Goal: Task Accomplishment & Management: Complete application form

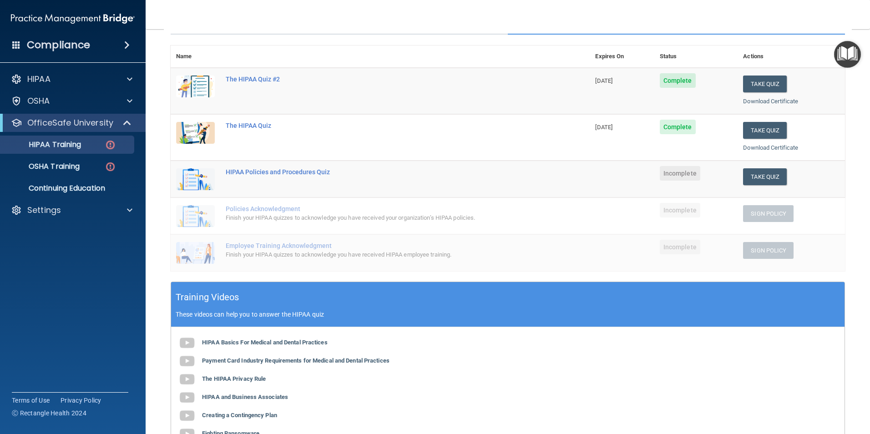
scroll to position [86, 0]
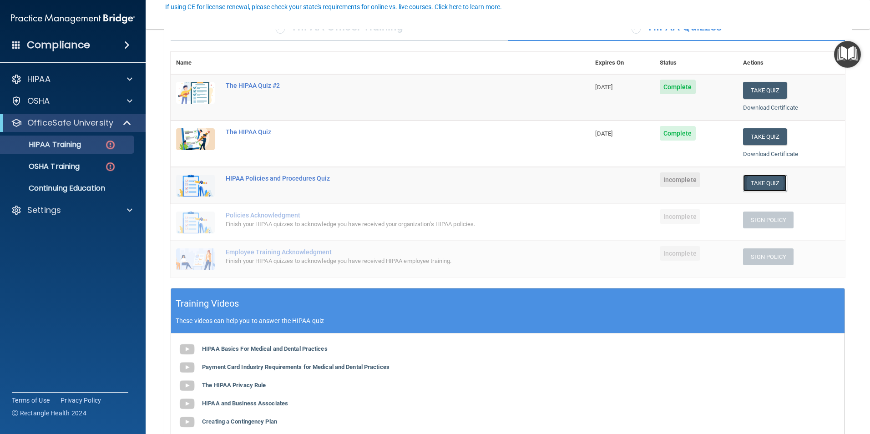
click at [762, 186] on button "Take Quiz" at bounding box center [765, 183] width 44 height 17
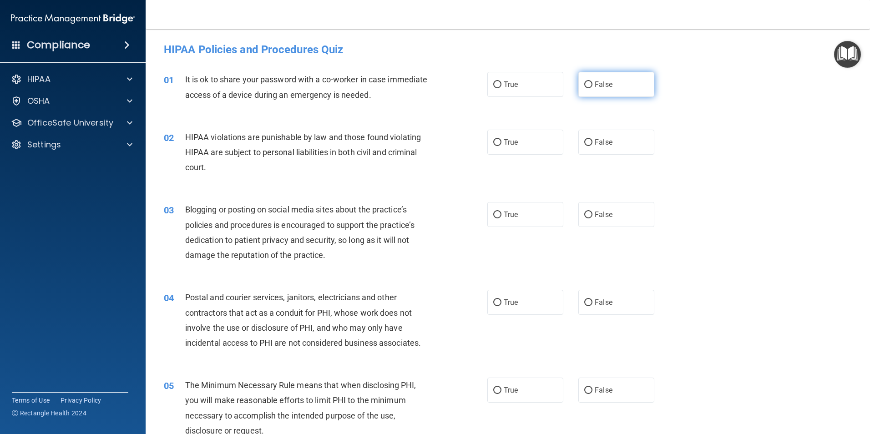
click at [603, 80] on span "False" at bounding box center [604, 84] width 18 height 9
click at [593, 81] on input "False" at bounding box center [589, 84] width 8 height 7
radio input "true"
click at [517, 141] on label "True" at bounding box center [526, 142] width 76 height 25
click at [502, 141] on input "True" at bounding box center [497, 142] width 8 height 7
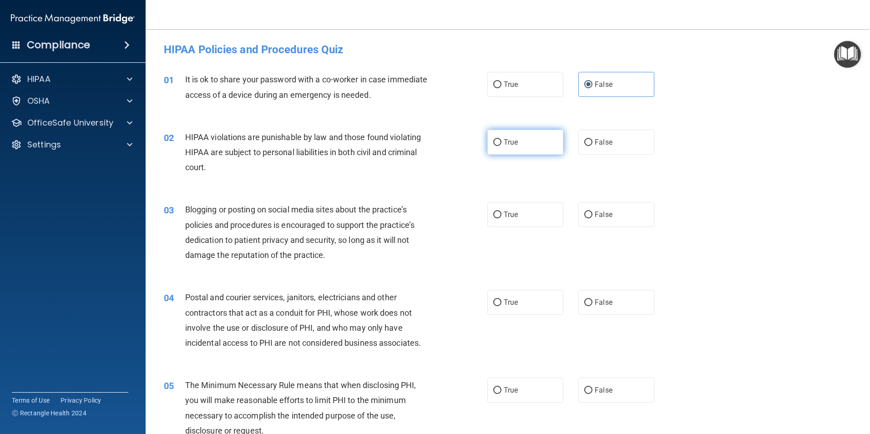
radio input "true"
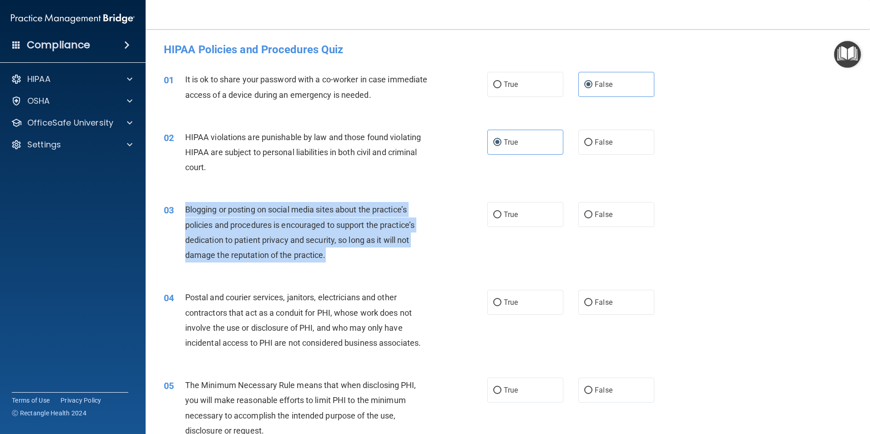
drag, startPoint x: 340, startPoint y: 258, endPoint x: 184, endPoint y: 209, distance: 163.3
click at [184, 209] on div "03 Blogging or posting on social media sites about the practice’s policies and …" at bounding box center [325, 234] width 351 height 65
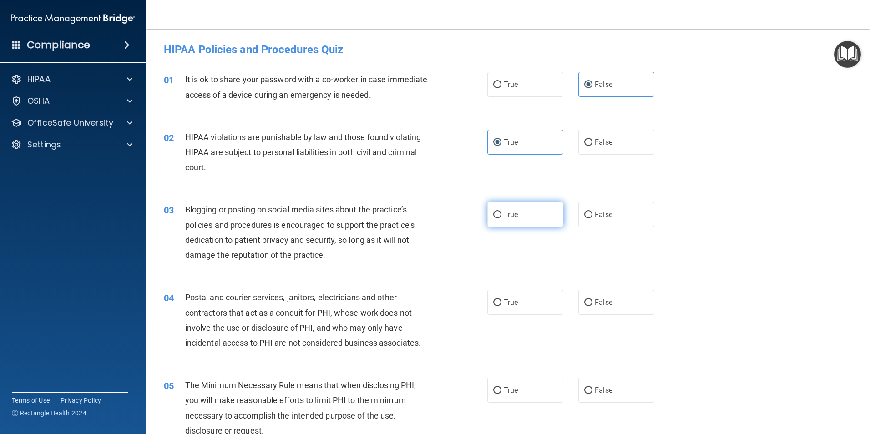
click at [504, 216] on span "True" at bounding box center [511, 214] width 14 height 9
click at [502, 216] on input "True" at bounding box center [497, 215] width 8 height 7
radio input "true"
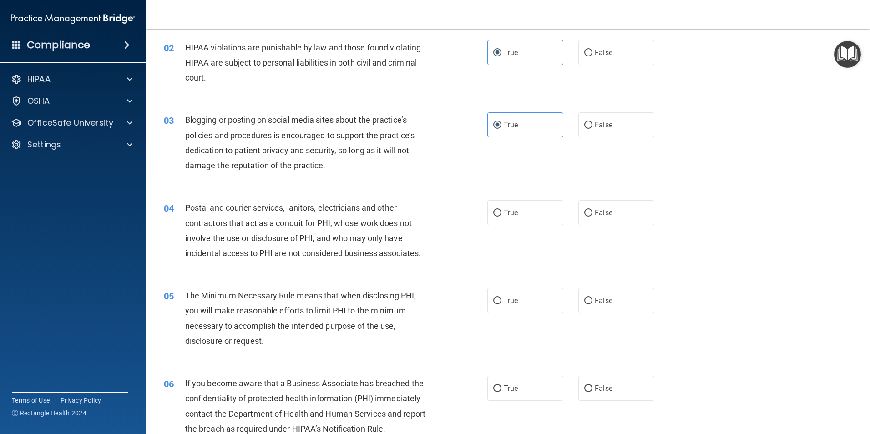
scroll to position [91, 0]
click at [613, 129] on label "False" at bounding box center [617, 123] width 76 height 25
click at [593, 127] on input "False" at bounding box center [589, 124] width 8 height 7
radio input "true"
radio input "false"
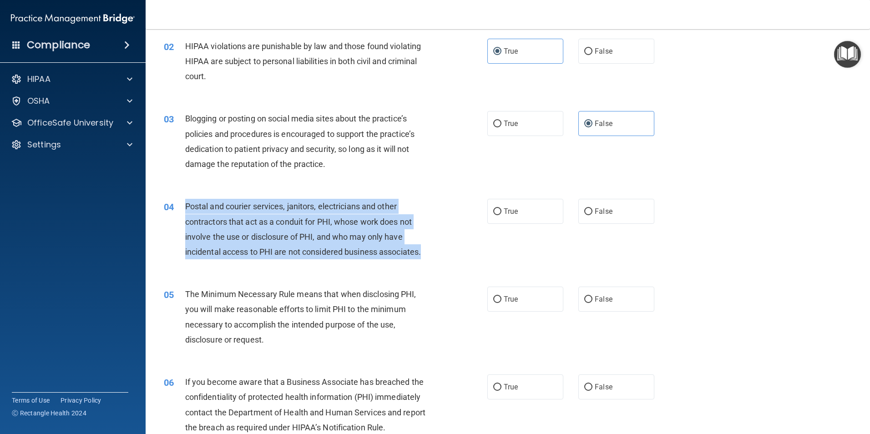
drag, startPoint x: 435, startPoint y: 249, endPoint x: 180, endPoint y: 213, distance: 257.1
click at [180, 213] on div "04 Postal and courier services, janitors, electricians and other contractors th…" at bounding box center [325, 231] width 351 height 65
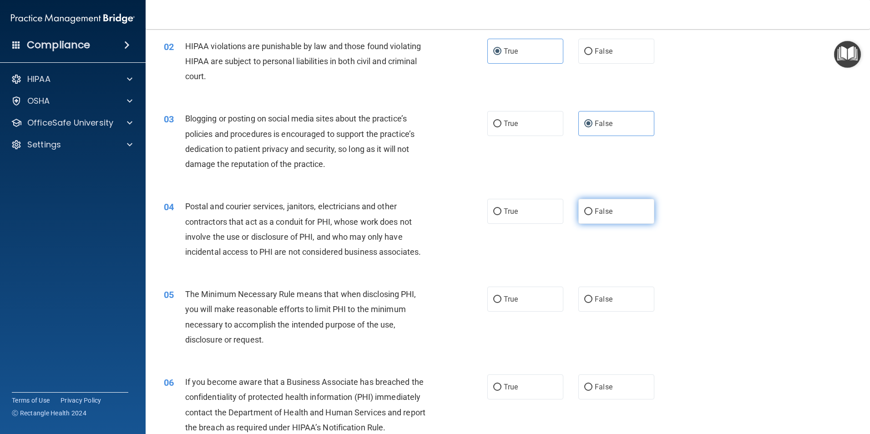
click at [610, 217] on label "False" at bounding box center [617, 211] width 76 height 25
click at [593, 215] on input "False" at bounding box center [589, 211] width 8 height 7
radio input "true"
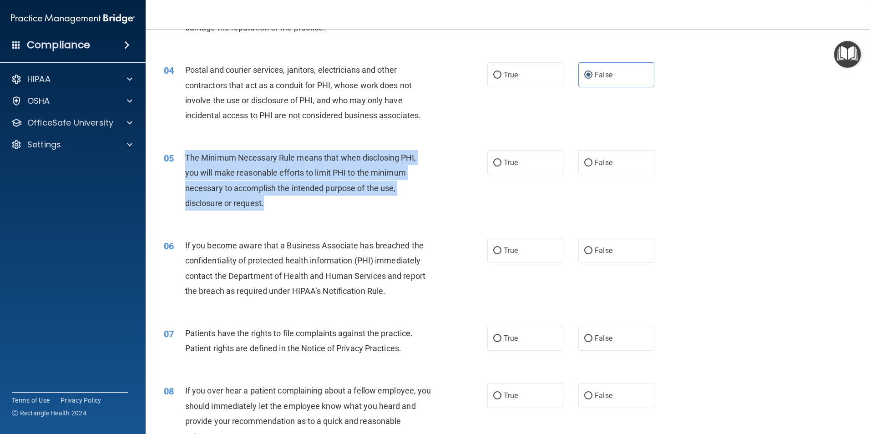
drag, startPoint x: 265, startPoint y: 203, endPoint x: 179, endPoint y: 169, distance: 92.3
click at [179, 169] on div "05 The Minimum Necessary Rule means that when disclosing PHI, you will make rea…" at bounding box center [325, 182] width 351 height 65
click at [497, 163] on input "True" at bounding box center [497, 163] width 8 height 7
radio input "true"
copy div "The Minimum Necessary Rule means that when disclosing PHI, you will make reason…"
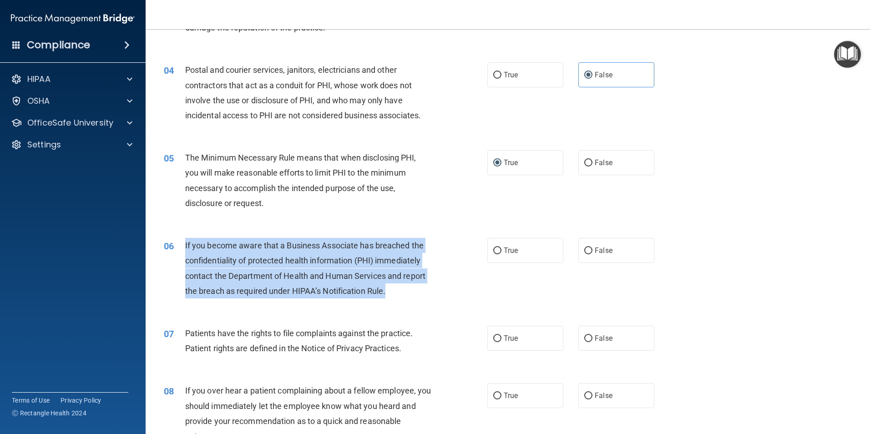
drag, startPoint x: 421, startPoint y: 291, endPoint x: 184, endPoint y: 243, distance: 241.5
click at [184, 243] on div "06 If you become aware that a Business Associate has breached the confidentiali…" at bounding box center [325, 270] width 351 height 65
